Goal: Information Seeking & Learning: Find specific fact

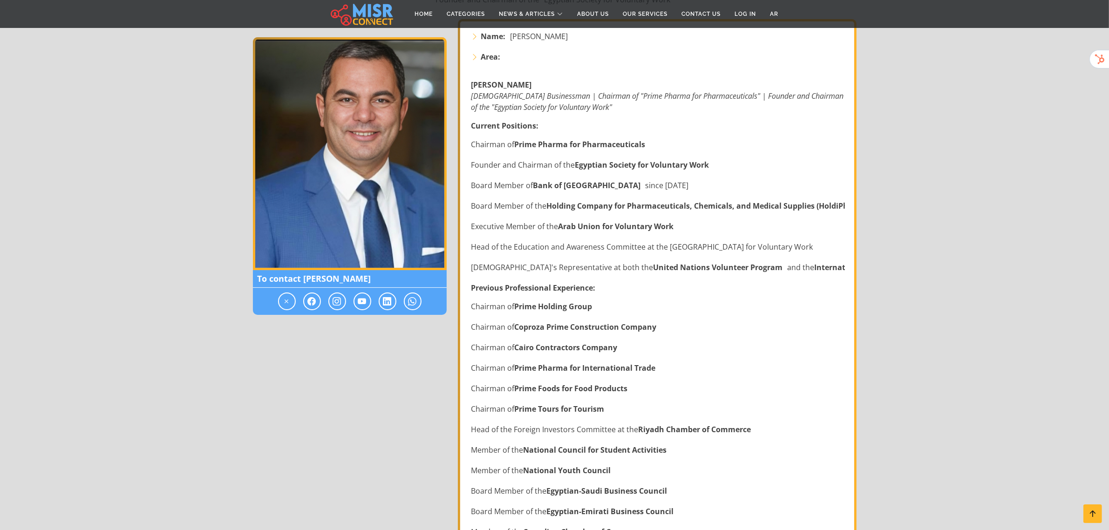
scroll to position [194, 0]
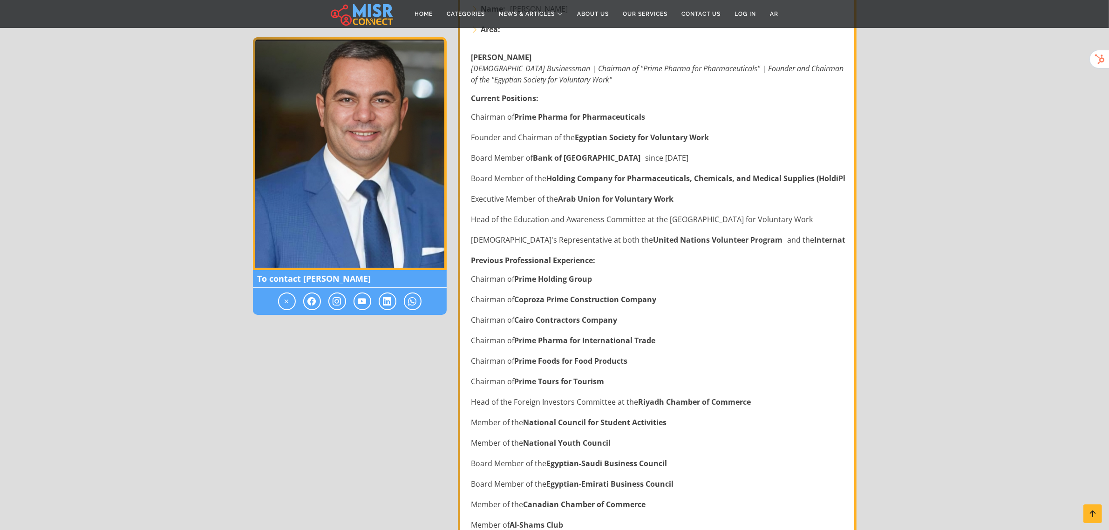
drag, startPoint x: 654, startPoint y: 295, endPoint x: 604, endPoint y: 297, distance: 49.9
click at [432, 168] on li "Chairman of Coproza Prime Construction Company" at bounding box center [657, 299] width 373 height 11
click at [432, 168] on li "Chairman of Prime Pharma for International Trade" at bounding box center [657, 340] width 373 height 11
drag, startPoint x: 625, startPoint y: 278, endPoint x: 488, endPoint y: 268, distance: 137.8
click at [432, 168] on div "[PERSON_NAME] Egyptian Businessman | Chairman of "Prime Pharma for Pharmaceutic…" at bounding box center [658, 482] width 385 height 877
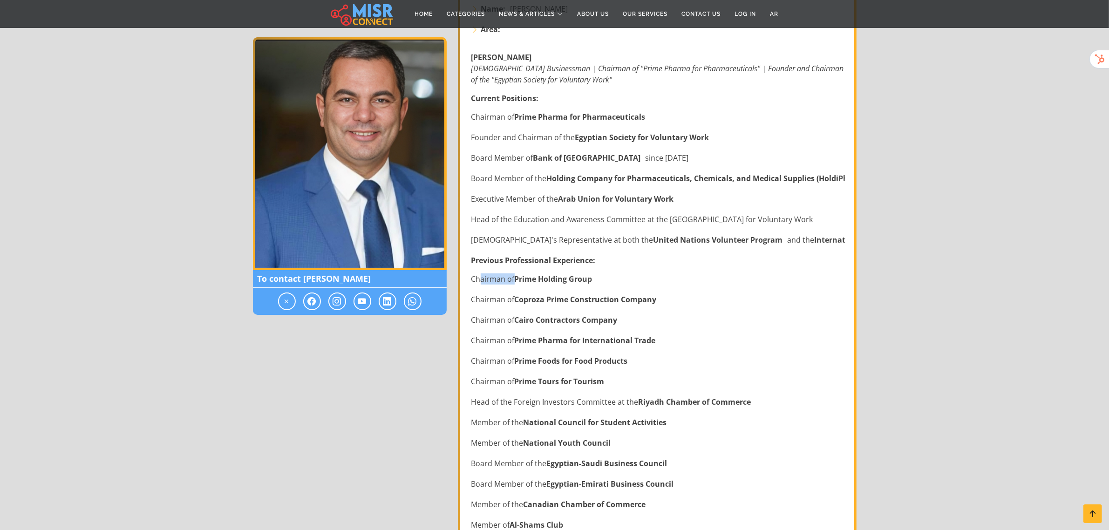
click at [432, 168] on div "[PERSON_NAME] Egyptian Businessman | Chairman of "Prime Pharma for Pharmaceutic…" at bounding box center [658, 482] width 385 height 877
drag, startPoint x: 617, startPoint y: 278, endPoint x: 615, endPoint y: 285, distance: 8.1
click at [432, 168] on ul "Chairman of Prime Holding Group Chairman of Coproza Prime Construction Company …" at bounding box center [657, 401] width 373 height 257
click at [432, 168] on li "Chairman of Prime Holding Group" at bounding box center [657, 278] width 373 height 11
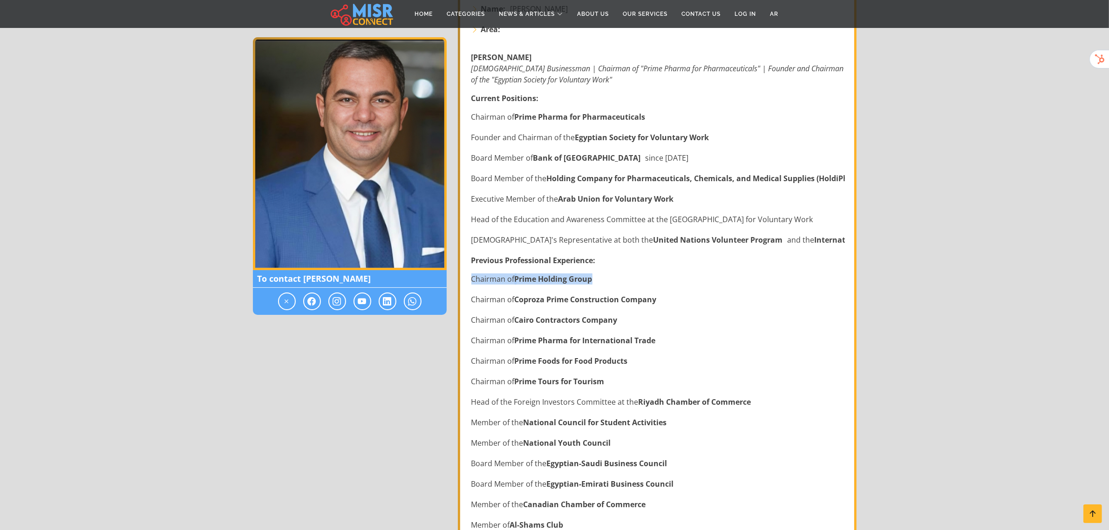
drag, startPoint x: 590, startPoint y: 279, endPoint x: 459, endPoint y: 271, distance: 131.1
click at [432, 168] on div "Name: [PERSON_NAME] Area: [PERSON_NAME] Egyptian Businessman | Chairman of "Pri…" at bounding box center [657, 484] width 399 height 984
copy li "Chairman of Prime Holding Group"
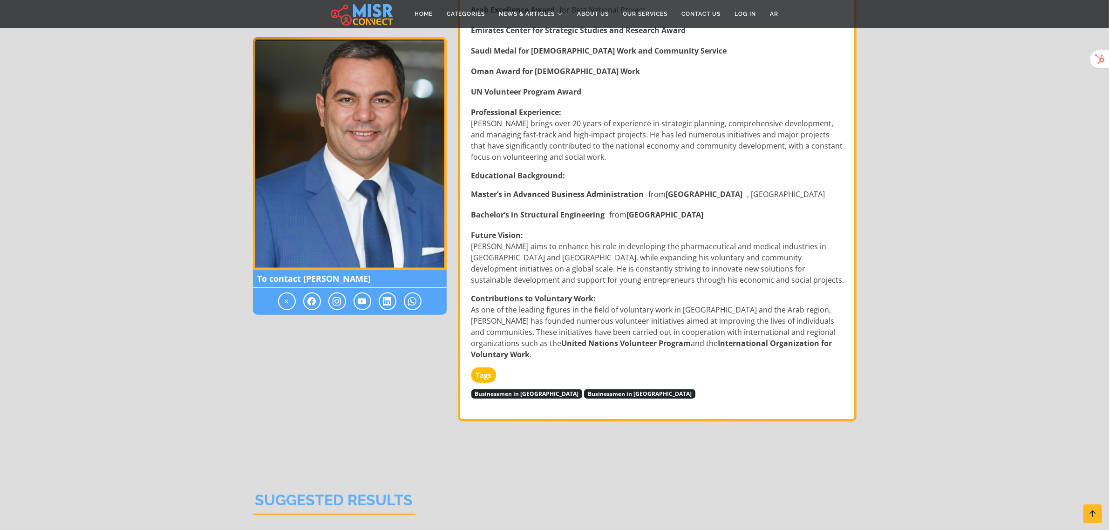
scroll to position [776, 0]
